Goal: Transaction & Acquisition: Download file/media

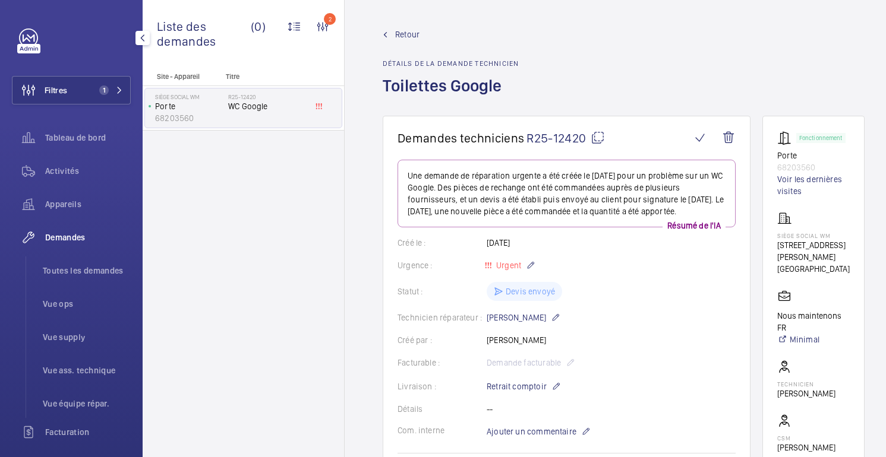
scroll to position [507, 0]
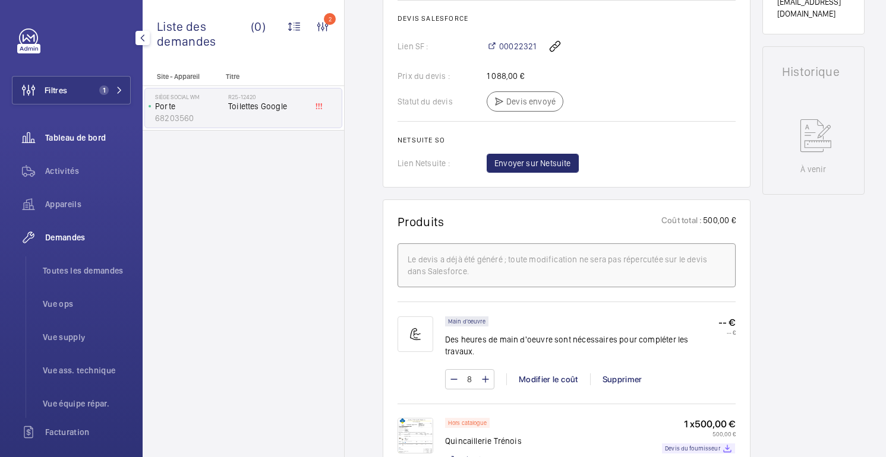
click at [78, 140] on font "Tableau de bord" at bounding box center [75, 138] width 61 height 10
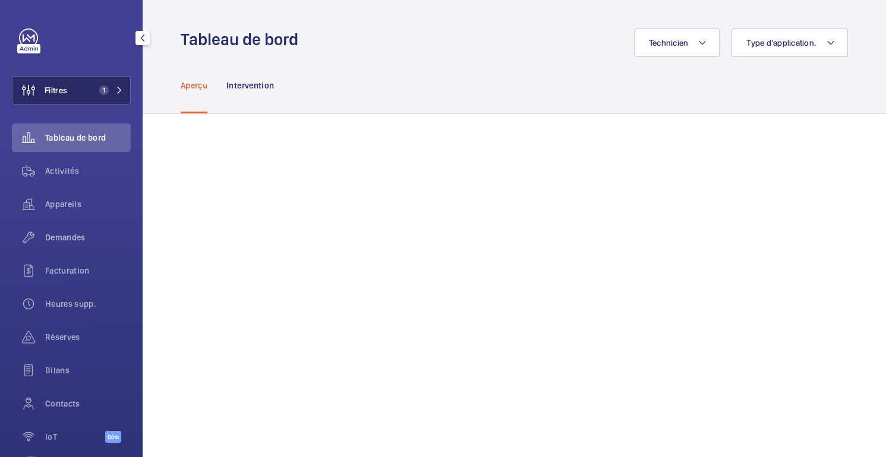
click at [73, 80] on button "Filtres 1" at bounding box center [71, 90] width 119 height 29
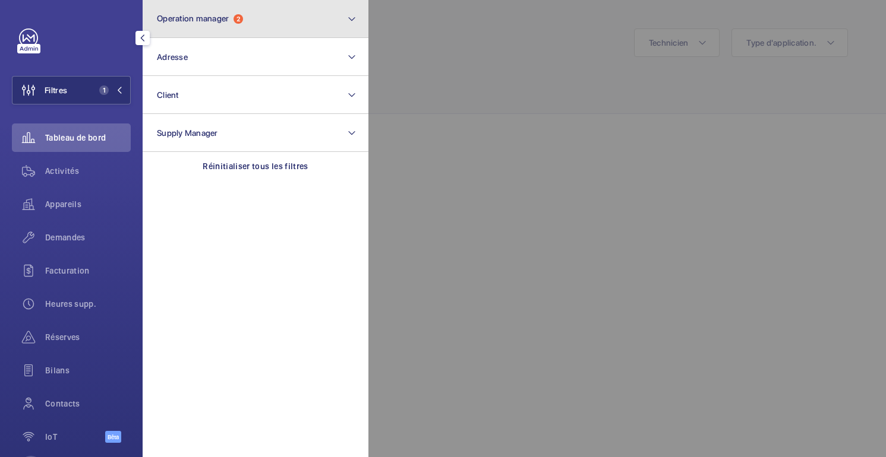
click at [257, 23] on button "Operation manager 2" at bounding box center [256, 19] width 226 height 38
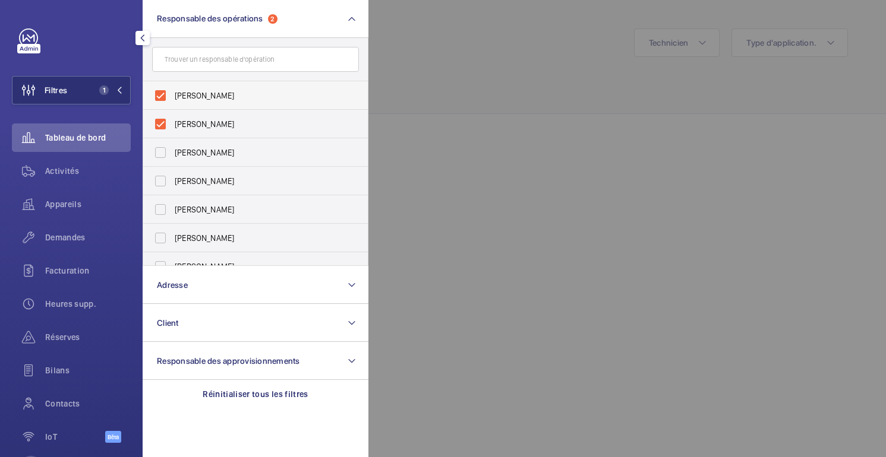
click at [226, 101] on span "[PERSON_NAME]" at bounding box center [256, 96] width 163 height 12
click at [172, 101] on input "[PERSON_NAME]" at bounding box center [160, 96] width 24 height 24
checkbox input "false"
click at [452, 40] on div at bounding box center [811, 228] width 886 height 457
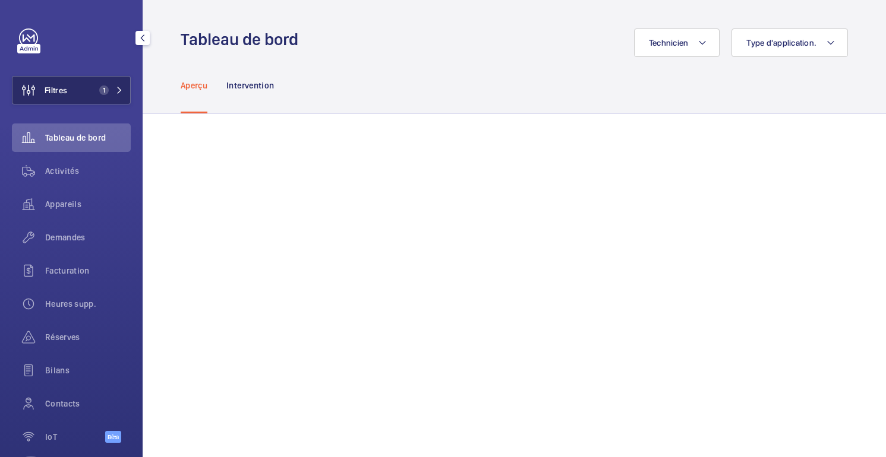
click at [59, 96] on span "Filtres" at bounding box center [39, 90] width 55 height 29
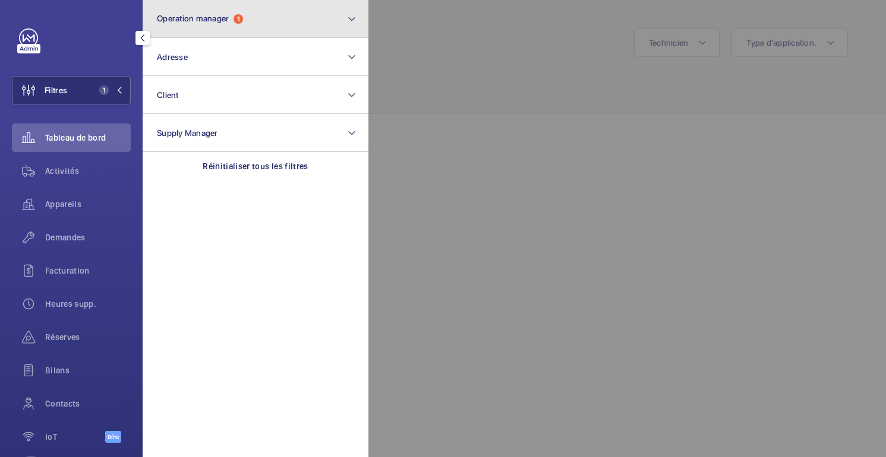
click at [266, 26] on button "Operation manager 1" at bounding box center [256, 19] width 226 height 38
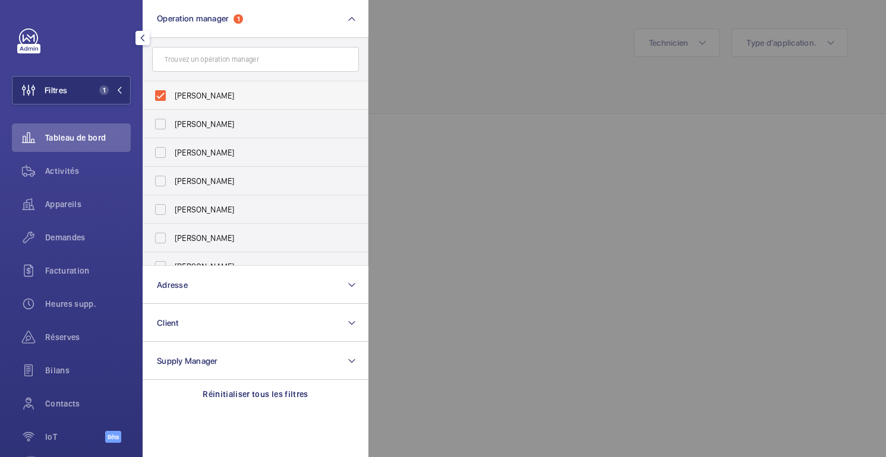
click at [213, 94] on span "[PERSON_NAME]" at bounding box center [256, 96] width 163 height 12
click at [172, 94] on input "[PERSON_NAME]" at bounding box center [160, 96] width 24 height 24
checkbox input "false"
click at [190, 233] on font "[PERSON_NAME]" at bounding box center [204, 238] width 59 height 10
click at [172, 233] on input "[PERSON_NAME]" at bounding box center [160, 238] width 24 height 24
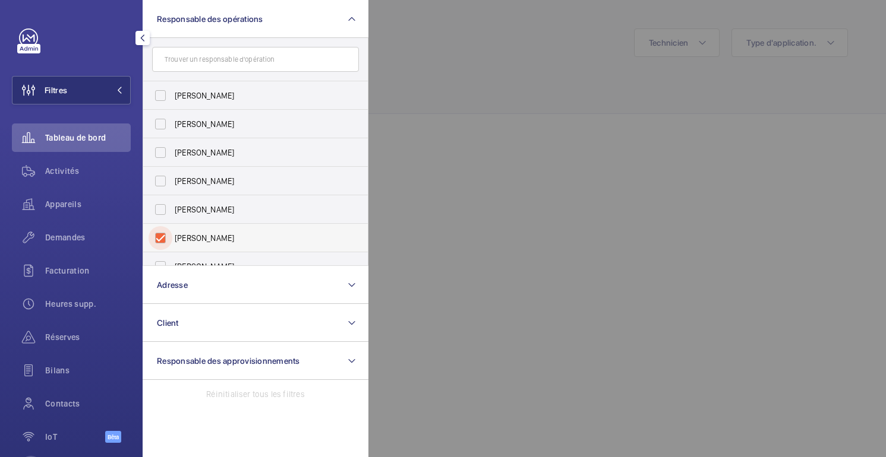
checkbox input "true"
click at [391, 169] on div at bounding box center [811, 228] width 886 height 457
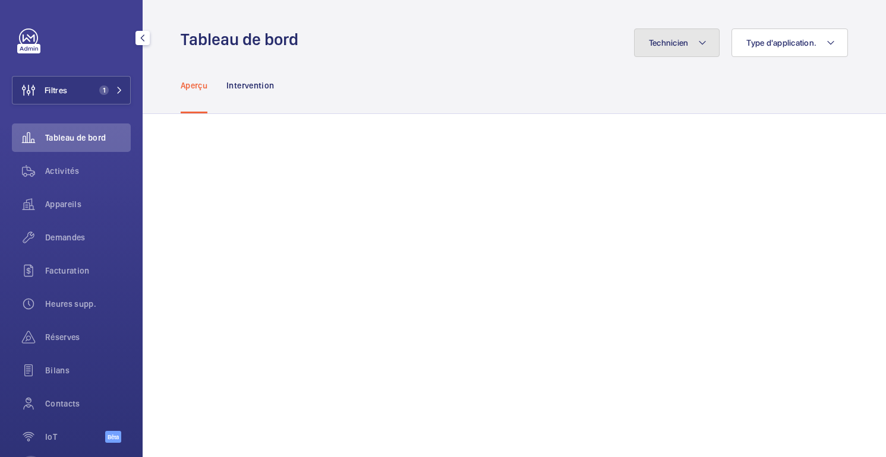
click at [672, 48] on button "Technicien" at bounding box center [677, 43] width 86 height 29
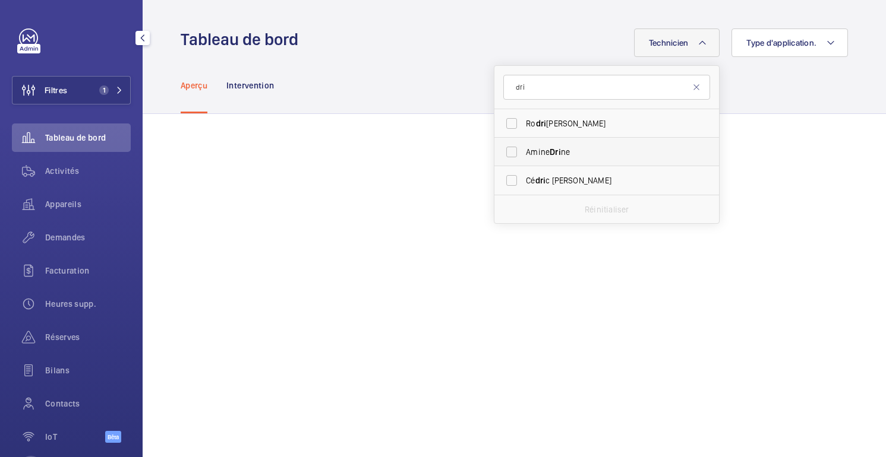
type input "dri"
click at [565, 155] on span "Amine Dri ne" at bounding box center [607, 152] width 163 height 12
click at [523, 155] on input "Amine Dri ne" at bounding box center [511, 152] width 24 height 24
checkbox input "true"
click at [757, 112] on div "Aperçu Intervention" at bounding box center [514, 85] width 667 height 56
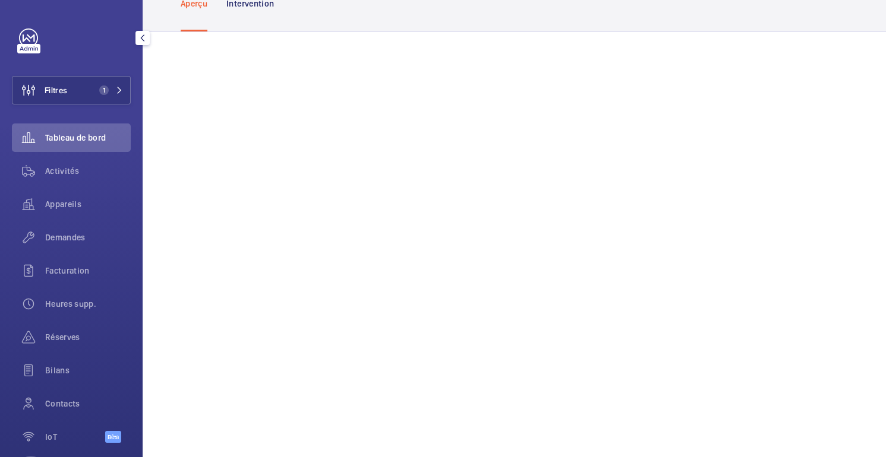
scroll to position [63, 0]
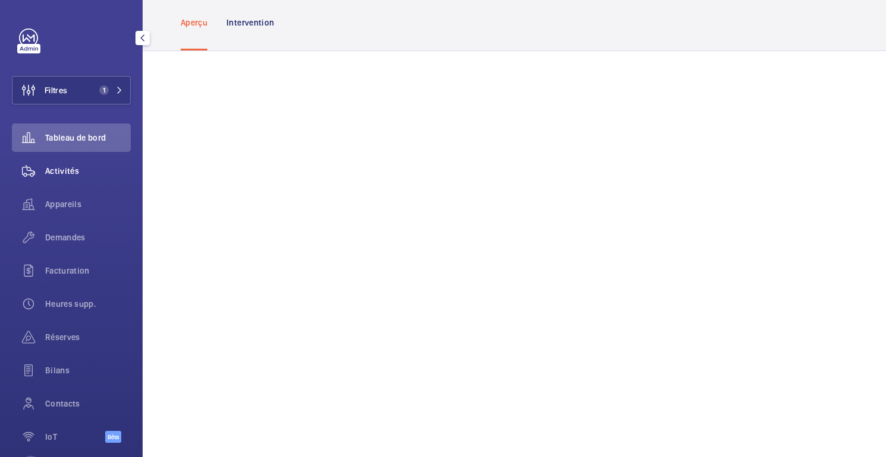
click at [71, 176] on font "Activités" at bounding box center [62, 171] width 34 height 10
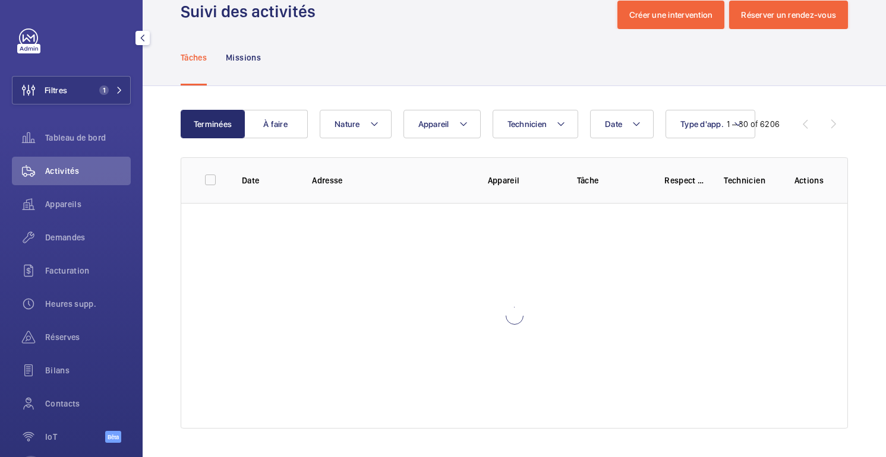
scroll to position [28, 0]
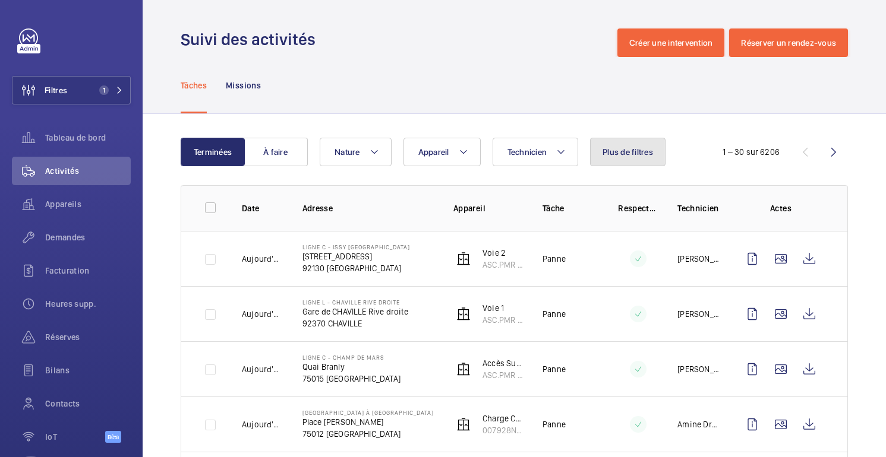
click at [609, 156] on font "Plus de filtres" at bounding box center [627, 152] width 50 height 10
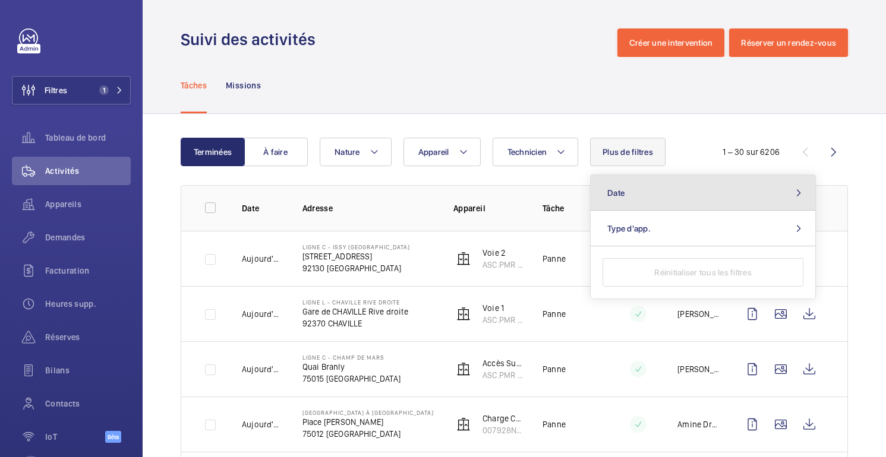
click at [611, 190] on span "Date" at bounding box center [615, 193] width 17 height 10
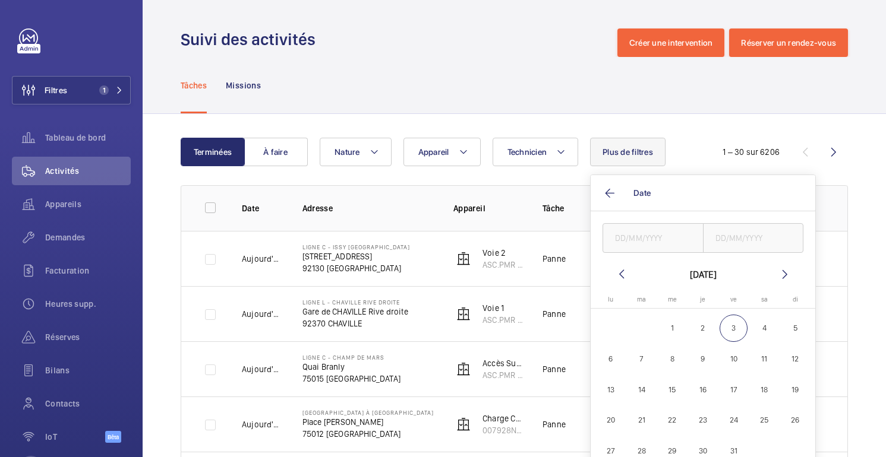
click at [616, 273] on mat-icon at bounding box center [621, 274] width 14 height 14
click at [615, 271] on mat-icon at bounding box center [621, 274] width 14 height 14
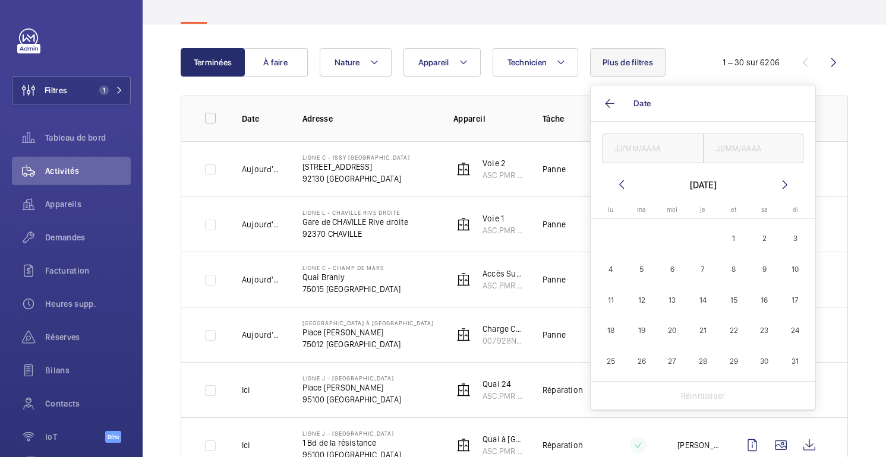
scroll to position [91, 0]
click at [791, 356] on font "31" at bounding box center [794, 360] width 7 height 9
type input "[DATE]"
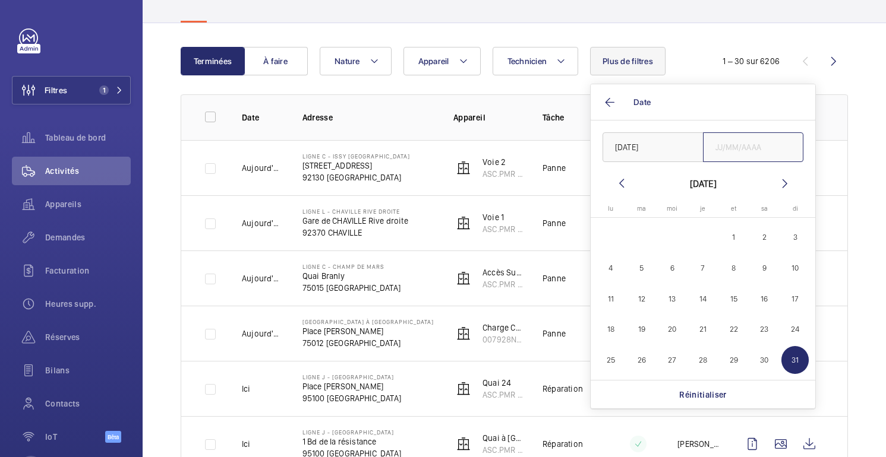
click at [746, 154] on input "text" at bounding box center [753, 147] width 101 height 30
click at [799, 355] on span "31" at bounding box center [795, 360] width 28 height 28
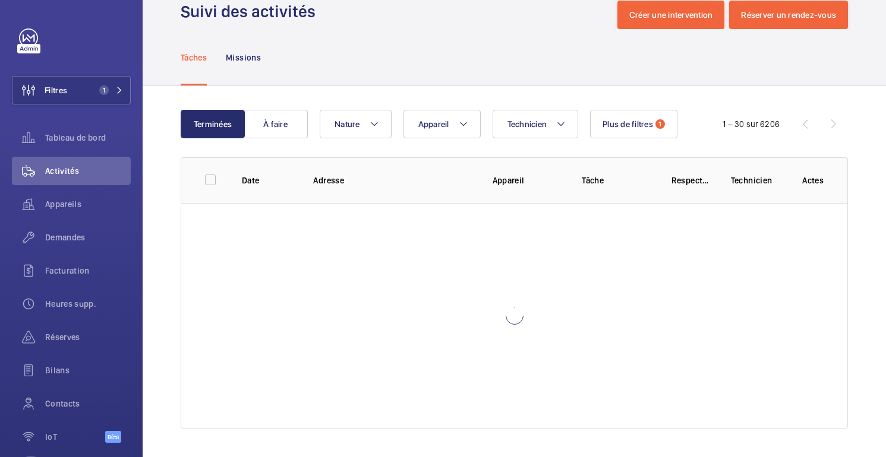
scroll to position [91, 0]
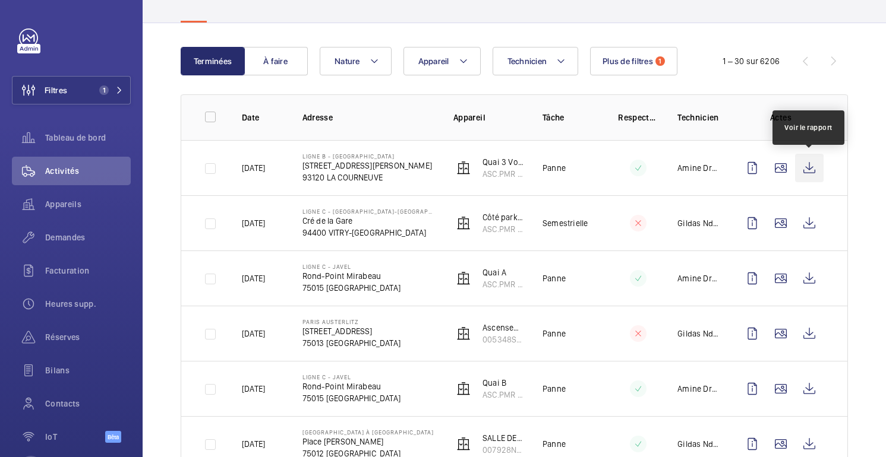
click at [806, 176] on wm-front-icon-button at bounding box center [809, 168] width 29 height 29
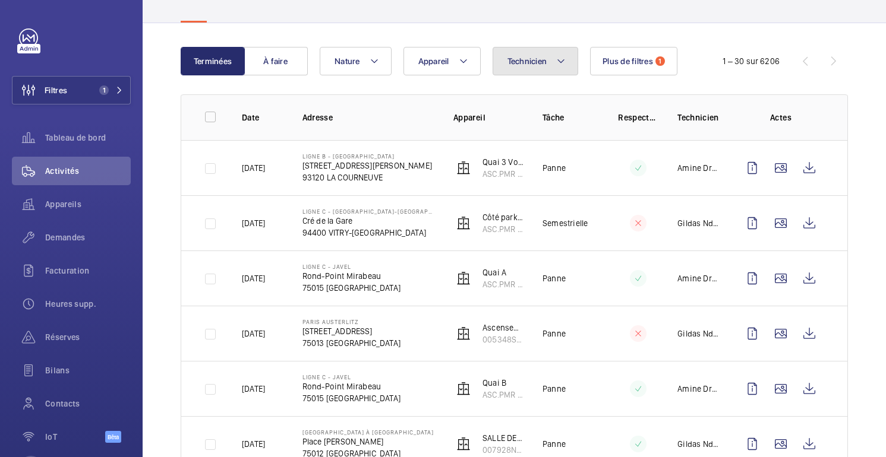
click at [537, 68] on button "Technicien" at bounding box center [535, 61] width 86 height 29
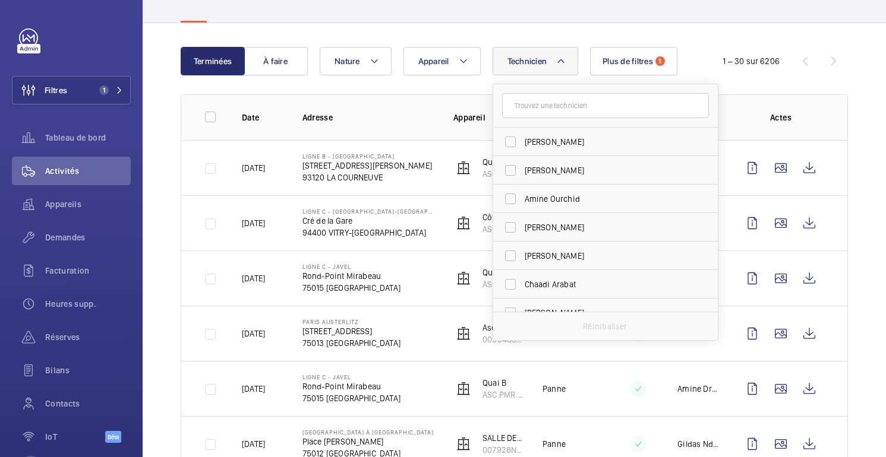
click at [556, 115] on input "text" at bounding box center [605, 105] width 207 height 25
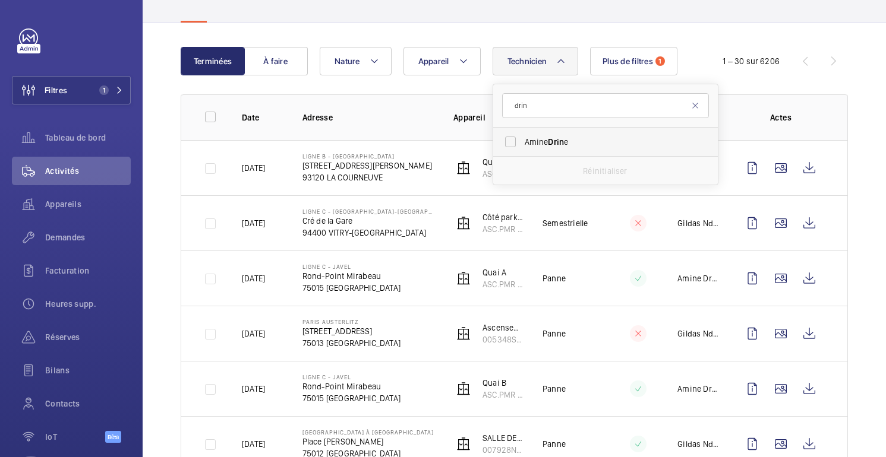
type input "drin"
click at [570, 141] on span "Amine Drin e" at bounding box center [605, 142] width 163 height 12
click at [522, 141] on input "Amine Drin e" at bounding box center [510, 142] width 24 height 24
checkbox input "true"
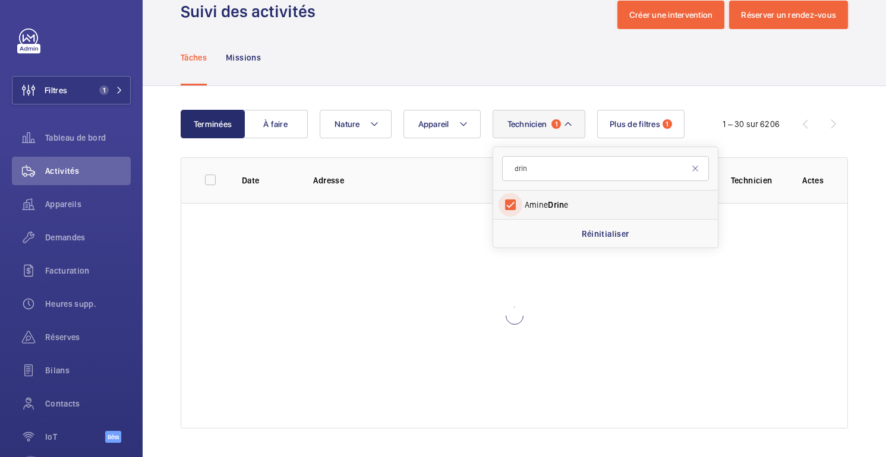
scroll to position [28, 0]
click at [698, 94] on div "Terminées À faire Technicien 1 drin Amine Drin e Réinitialiser Appareil Nature …" at bounding box center [514, 271] width 743 height 371
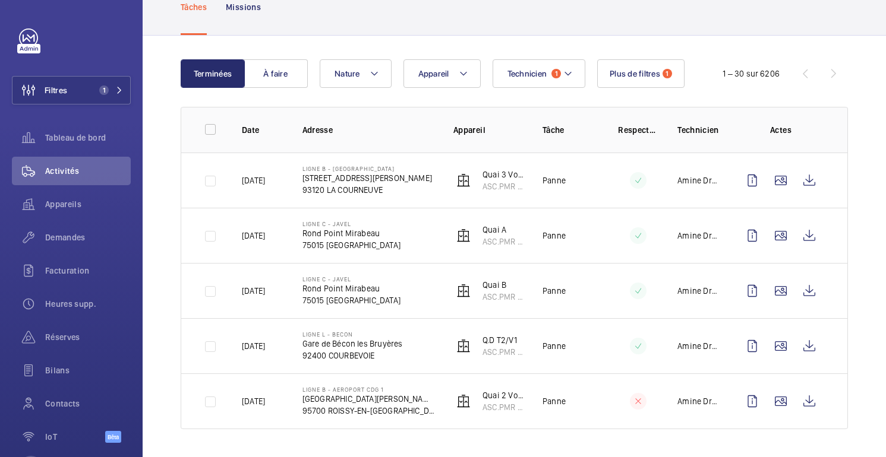
scroll to position [79, 0]
click at [557, 69] on font "1" at bounding box center [556, 73] width 3 height 8
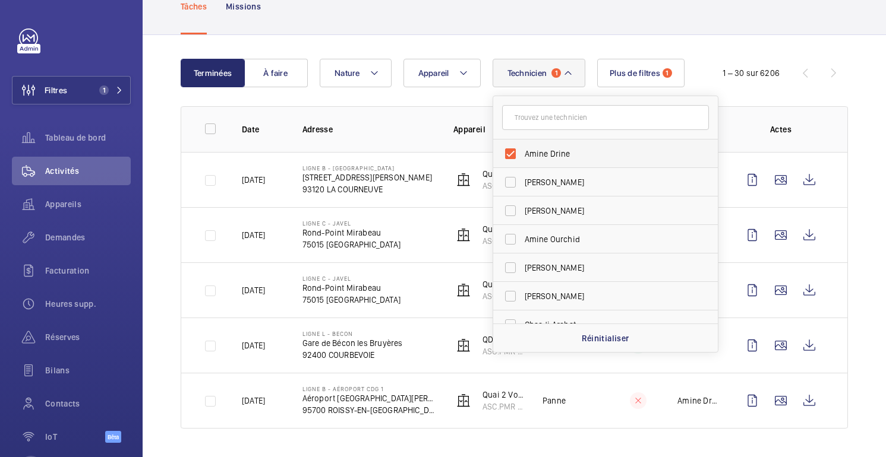
click at [535, 150] on span "Amine Drine" at bounding box center [605, 154] width 163 height 12
click at [522, 150] on input "Amine Drine" at bounding box center [510, 154] width 24 height 24
checkbox input "false"
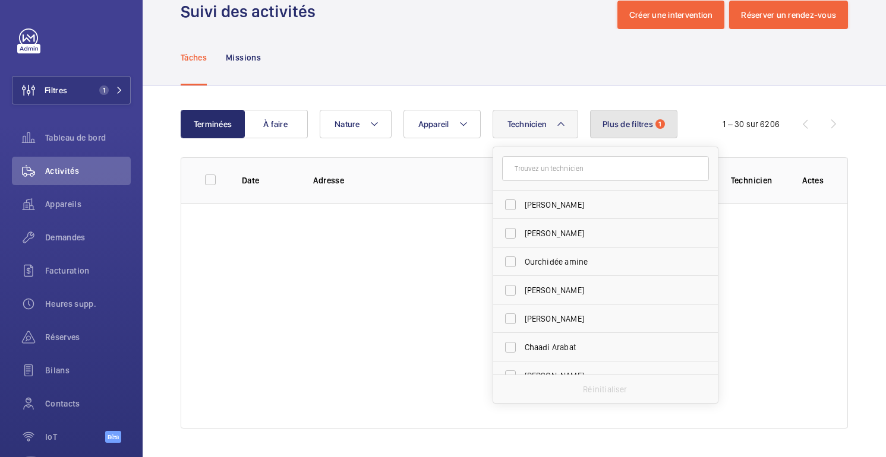
click at [622, 119] on font "Plus de filtres" at bounding box center [627, 124] width 50 height 10
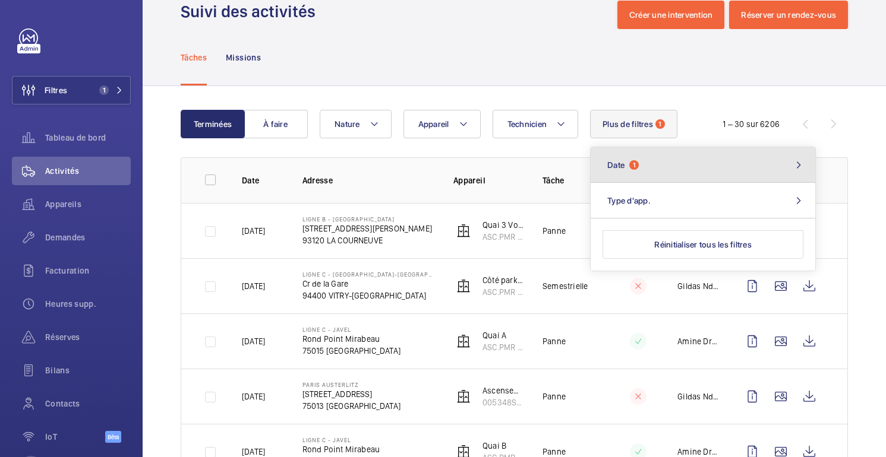
click at [630, 168] on button "Date 1" at bounding box center [702, 165] width 225 height 36
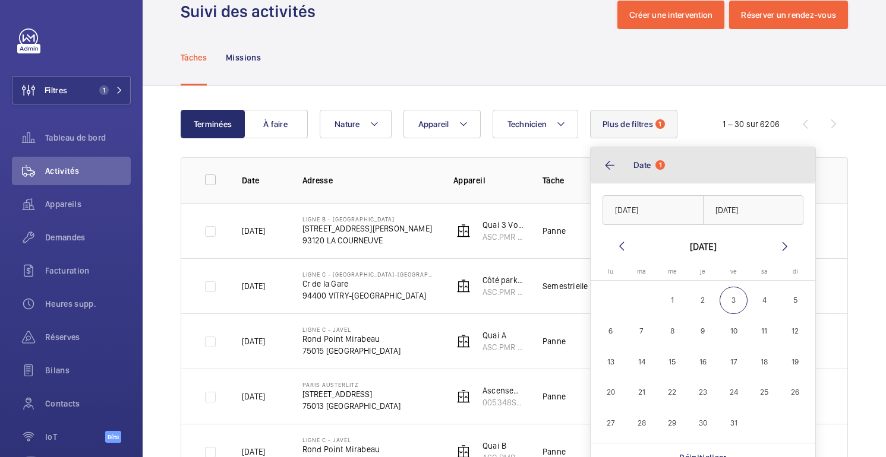
click at [609, 159] on button "Date 1" at bounding box center [702, 165] width 225 height 36
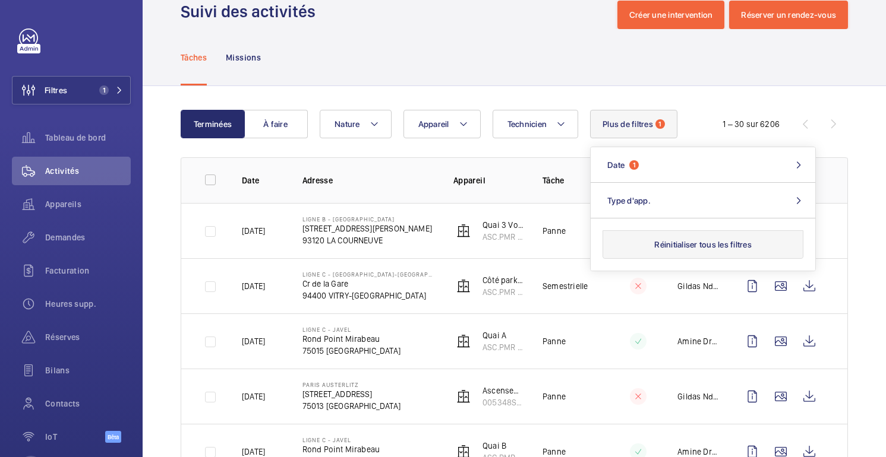
click at [693, 254] on button "Réinitialiser tous les filtres" at bounding box center [702, 244] width 201 height 29
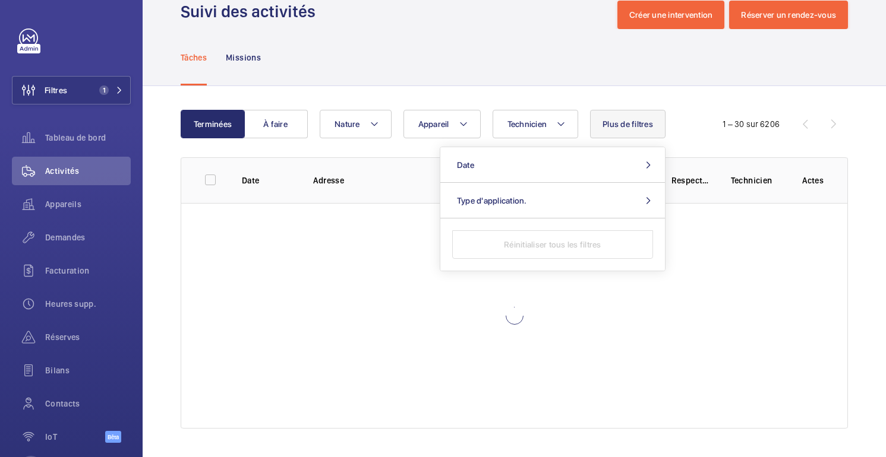
click at [543, 65] on div "Tâches Missions" at bounding box center [514, 57] width 667 height 56
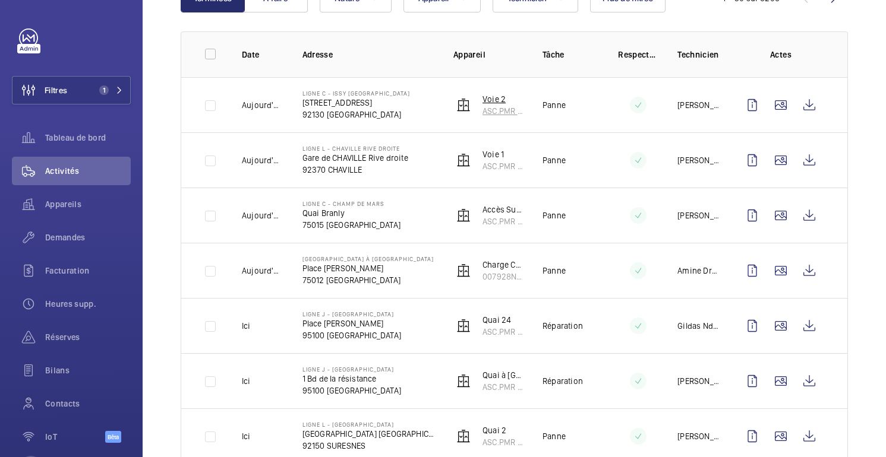
scroll to position [160, 0]
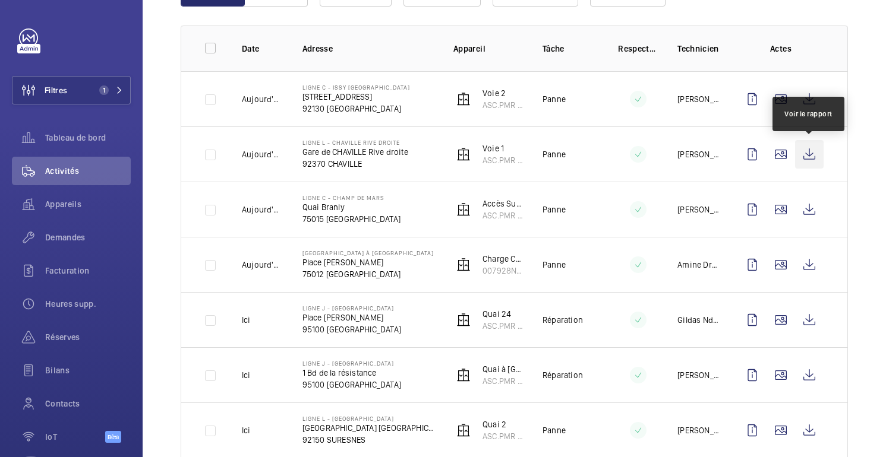
click at [799, 159] on wm-front-icon-button at bounding box center [809, 154] width 29 height 29
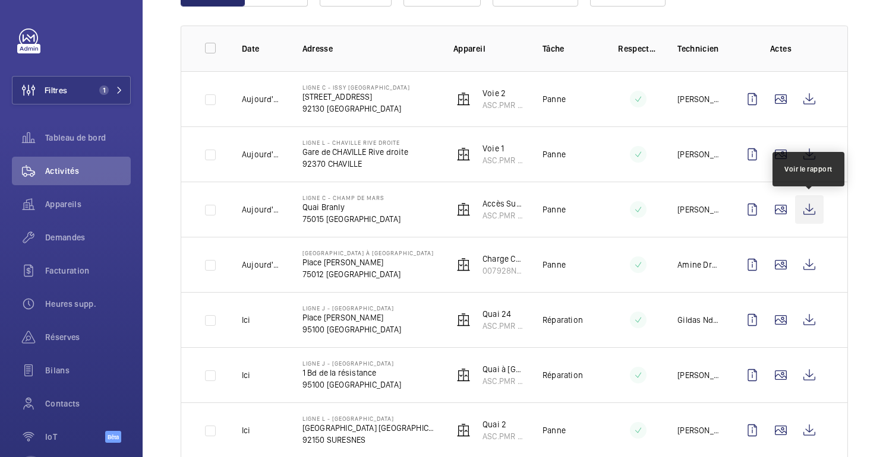
click at [807, 210] on wm-front-icon-button at bounding box center [809, 209] width 29 height 29
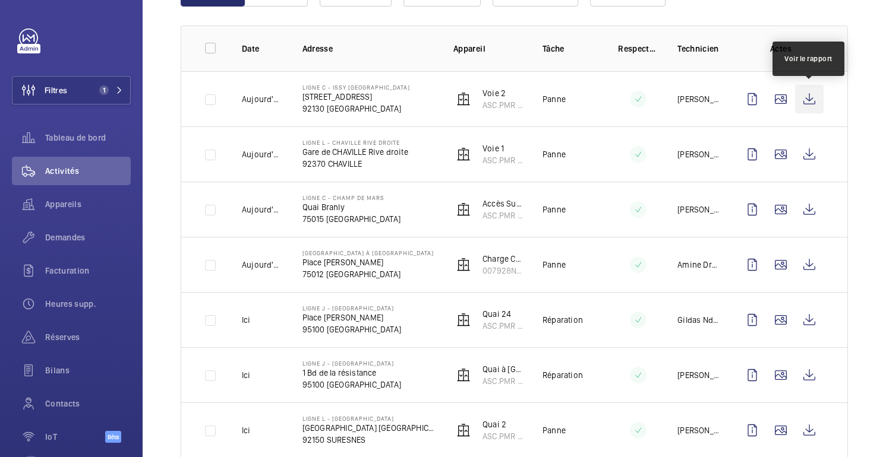
click at [811, 102] on wm-front-icon-button at bounding box center [809, 99] width 29 height 29
